Goal: Navigation & Orientation: Find specific page/section

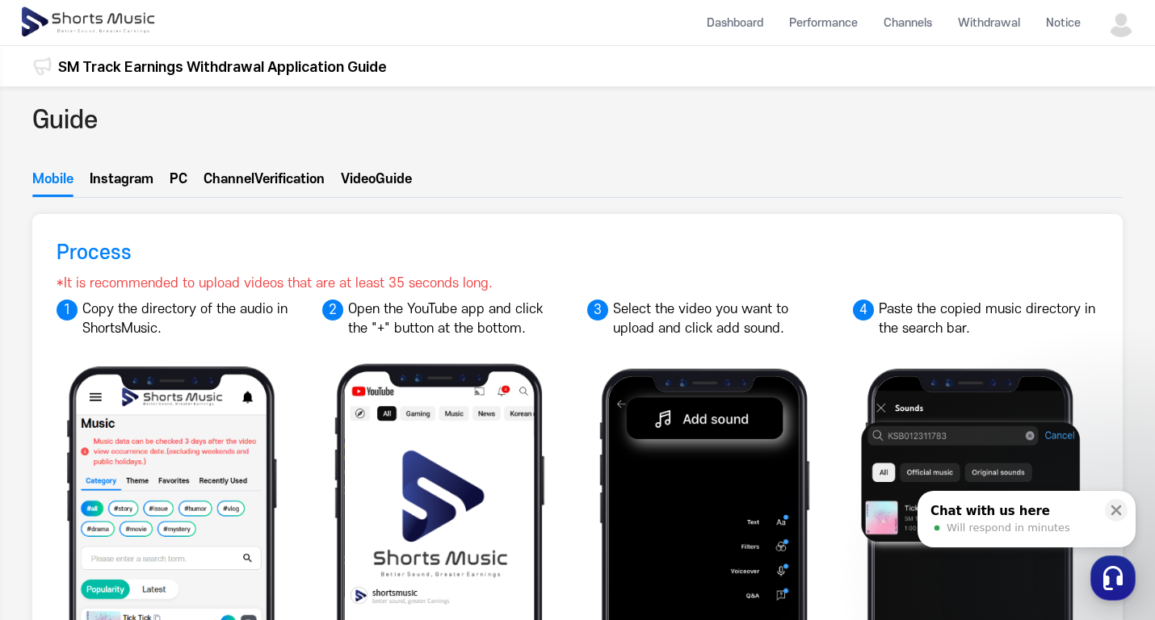
click at [1129, 25] on img at bounding box center [1121, 22] width 29 height 29
click at [1081, 89] on link "My Page" at bounding box center [1077, 95] width 103 height 29
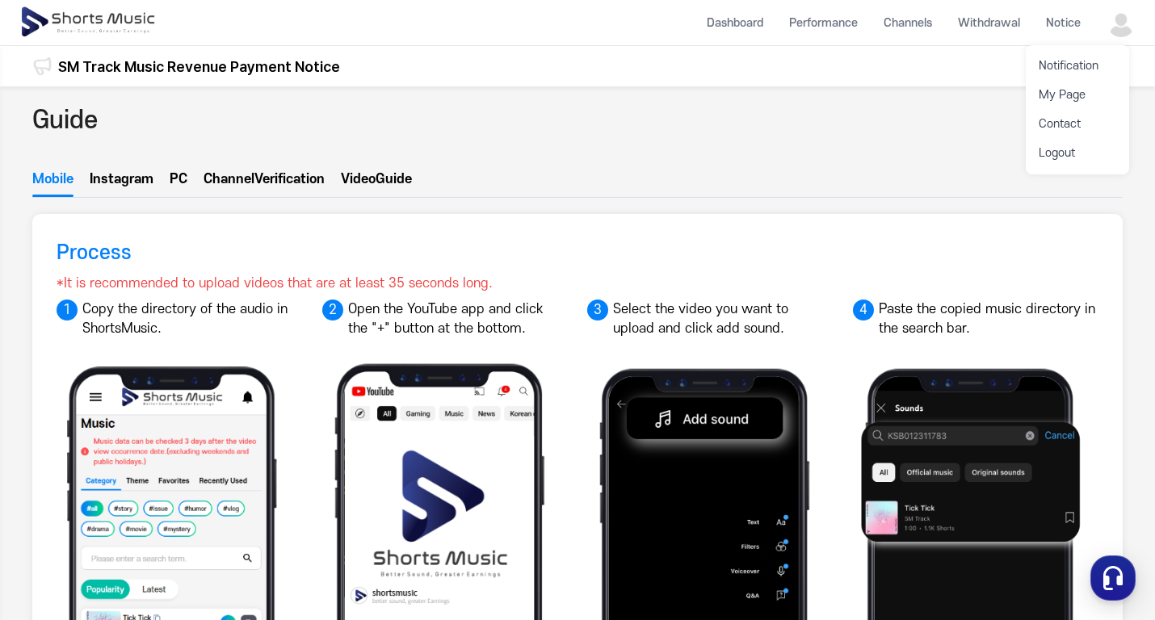
click at [748, 22] on button at bounding box center [577, 310] width 1155 height 620
click at [747, 22] on li "Dashboard" at bounding box center [735, 23] width 82 height 43
click at [828, 19] on li "Performance" at bounding box center [823, 23] width 95 height 43
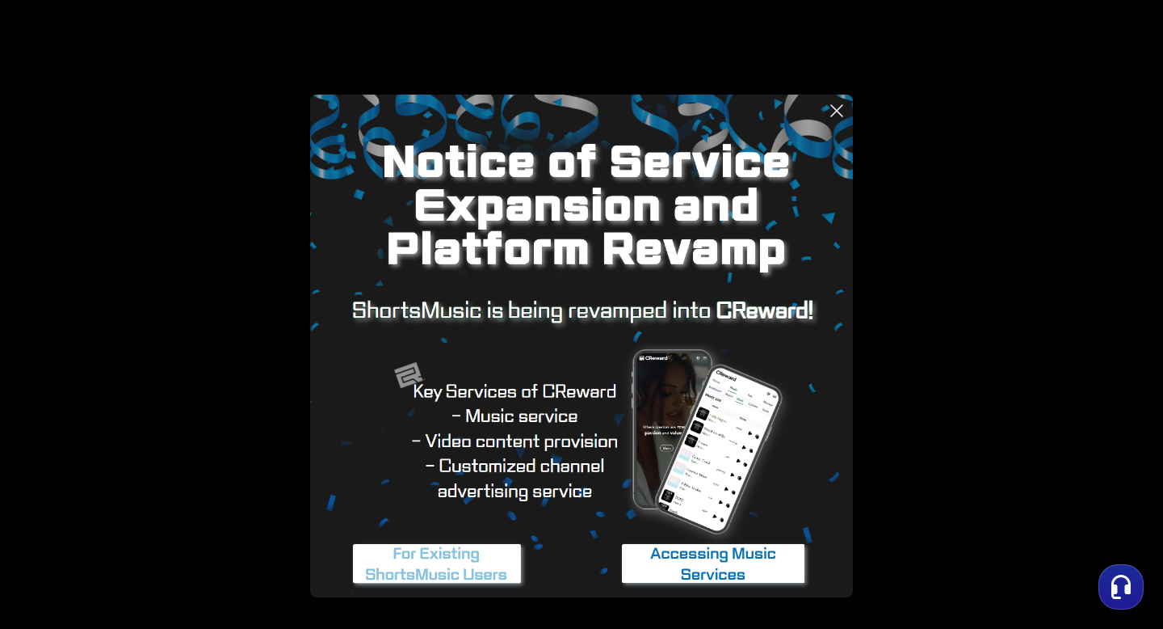
click at [904, 259] on button at bounding box center [581, 314] width 1163 height 629
click at [1046, 399] on button at bounding box center [581, 314] width 1163 height 629
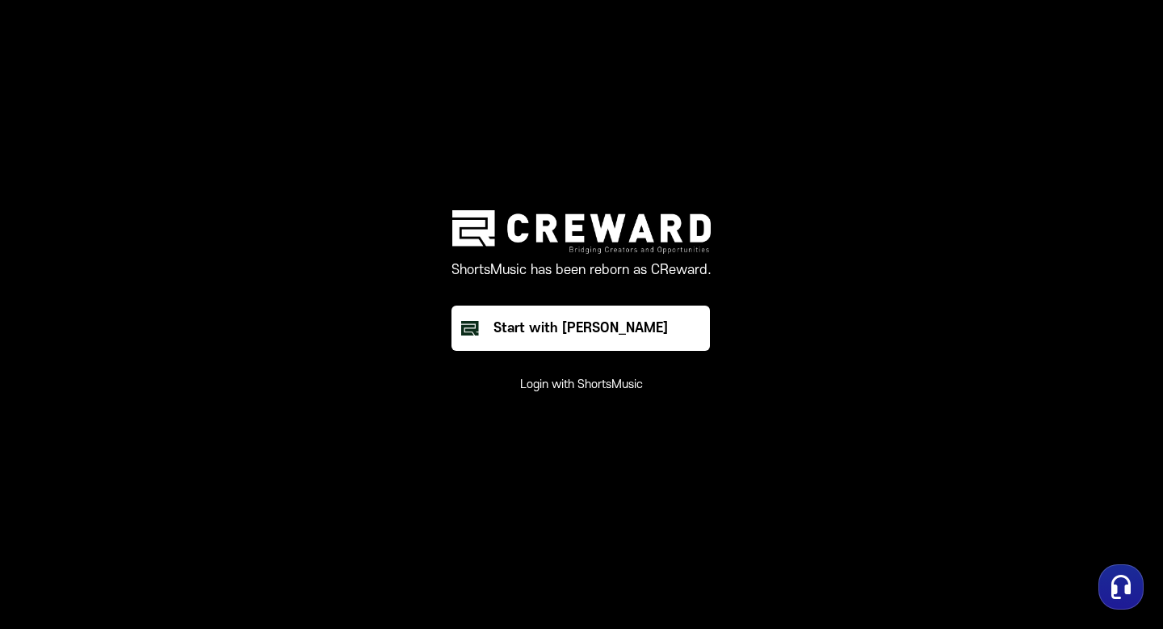
click at [595, 379] on button "Login with ShortsMusic" at bounding box center [581, 384] width 123 height 16
